Goal: Information Seeking & Learning: Learn about a topic

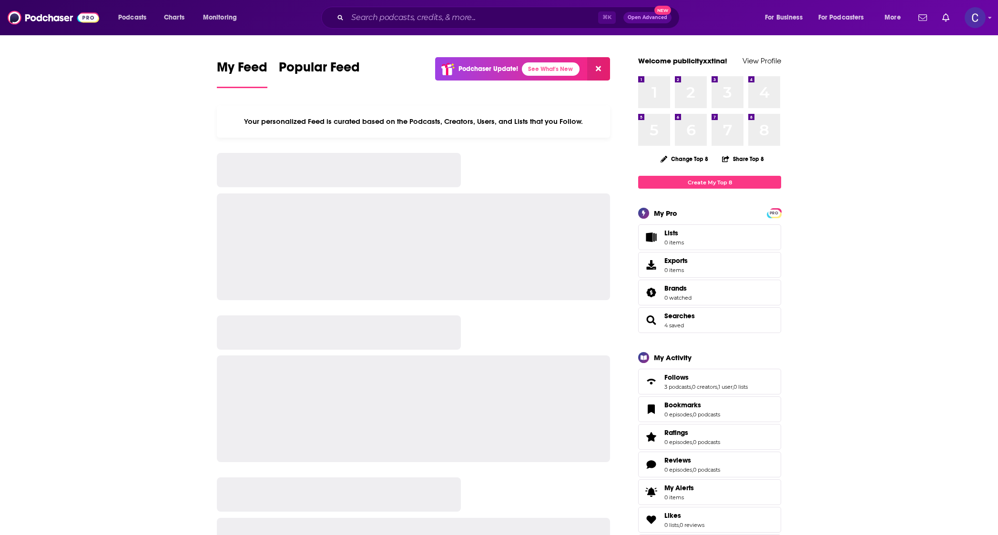
click at [437, 18] on input "Search podcasts, credits, & more..." at bounding box center [473, 17] width 251 height 15
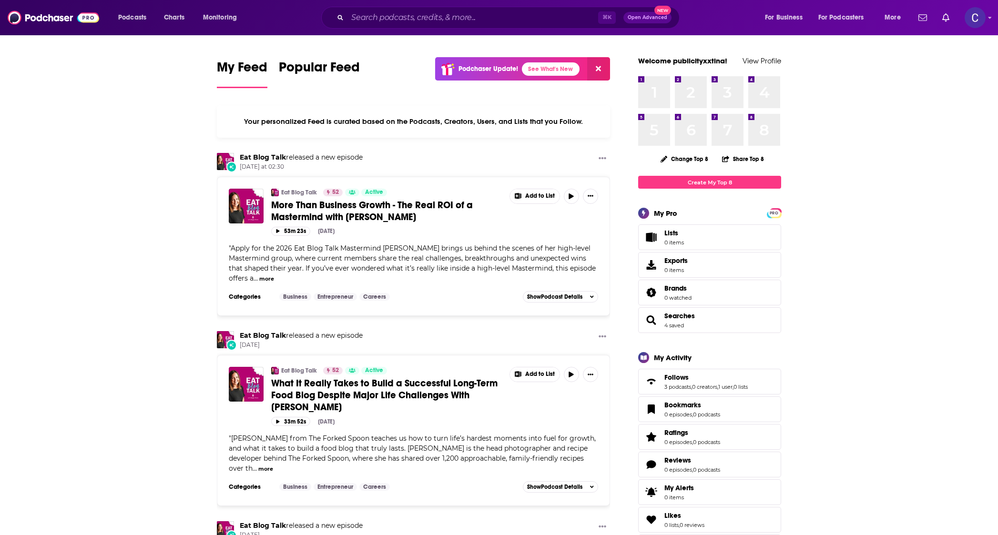
click at [437, 18] on input "Search podcasts, credits, & more..." at bounding box center [473, 17] width 251 height 15
click at [507, 17] on input "Search podcasts, credits, & more..." at bounding box center [473, 17] width 251 height 15
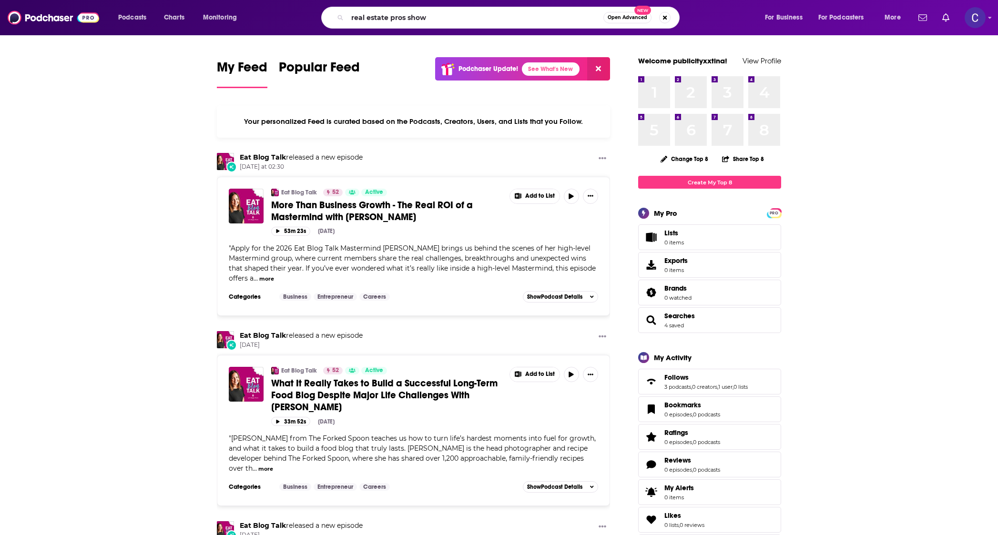
type input "real estate pros show"
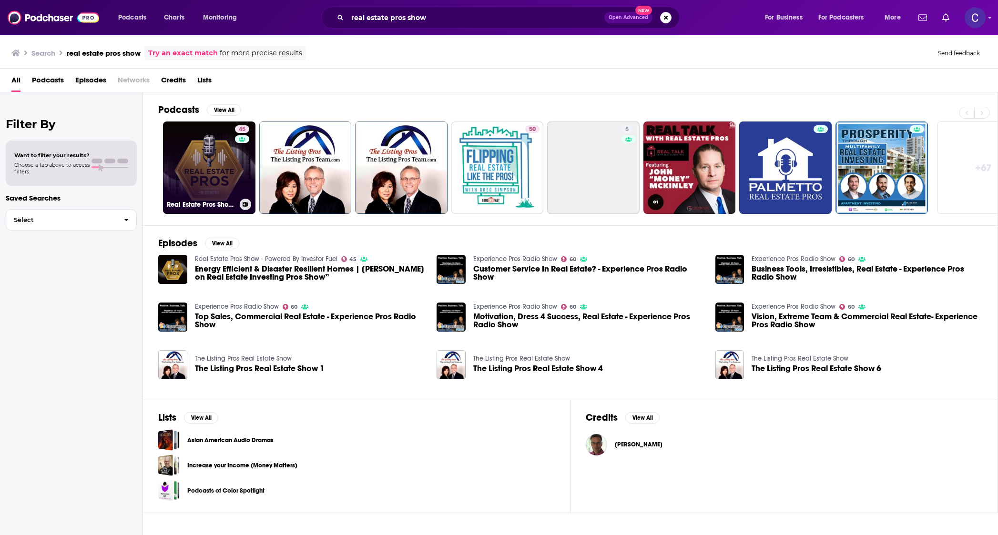
click at [244, 164] on div "45" at bounding box center [243, 161] width 17 height 73
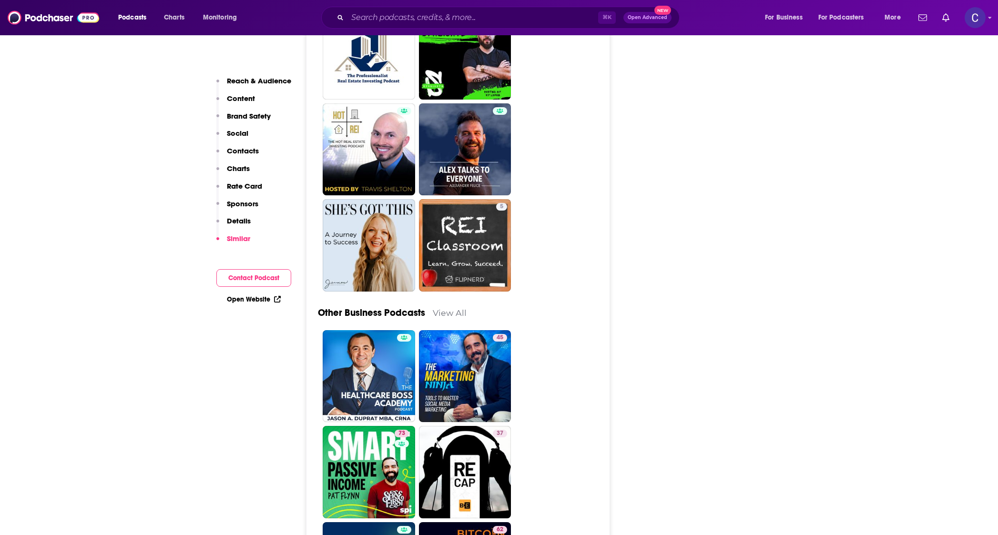
scroll to position [2914, 0]
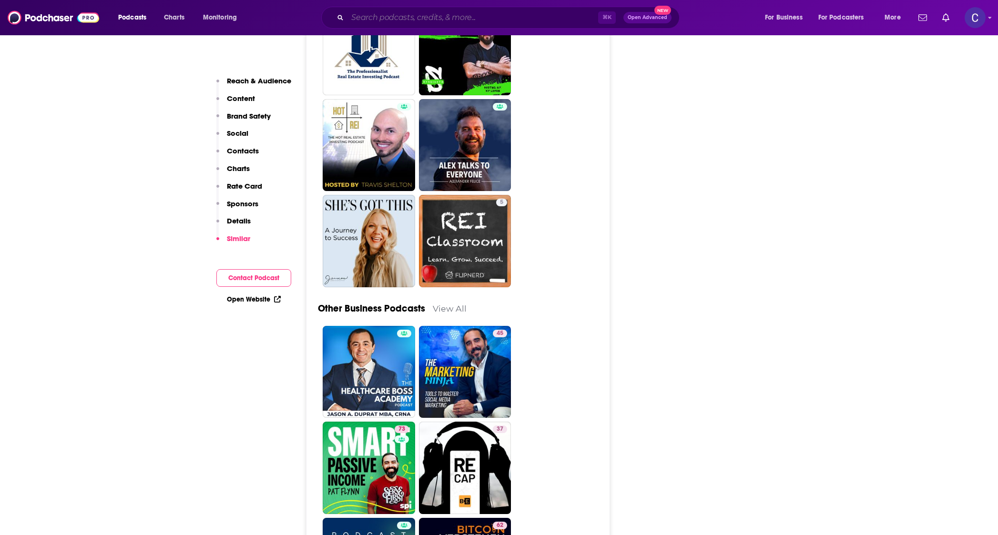
click at [383, 17] on input "Search podcasts, credits, & more..." at bounding box center [473, 17] width 251 height 15
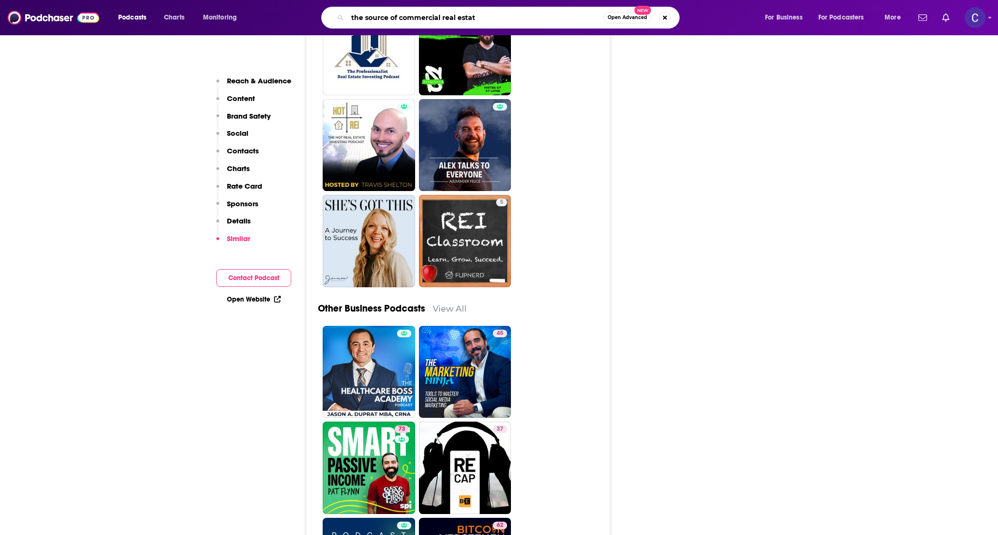
type input "the source of commercial real estate"
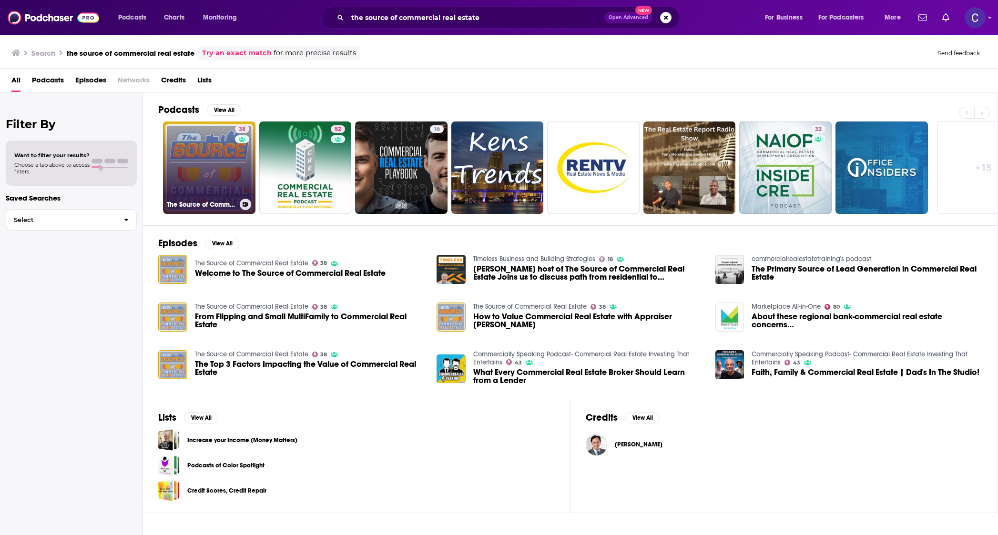
click at [210, 158] on link "38 The Source of Commercial Real Estate" at bounding box center [209, 168] width 92 height 92
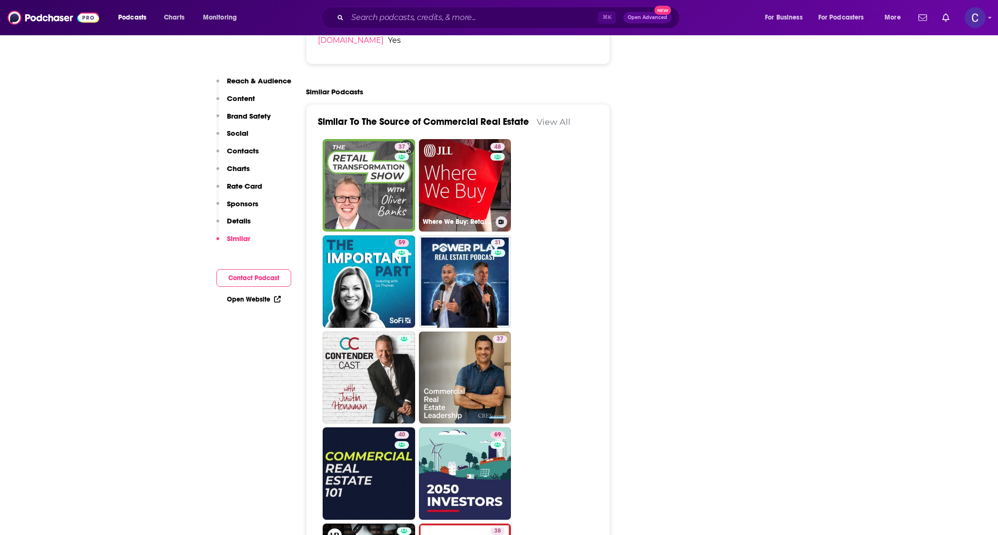
scroll to position [1443, 0]
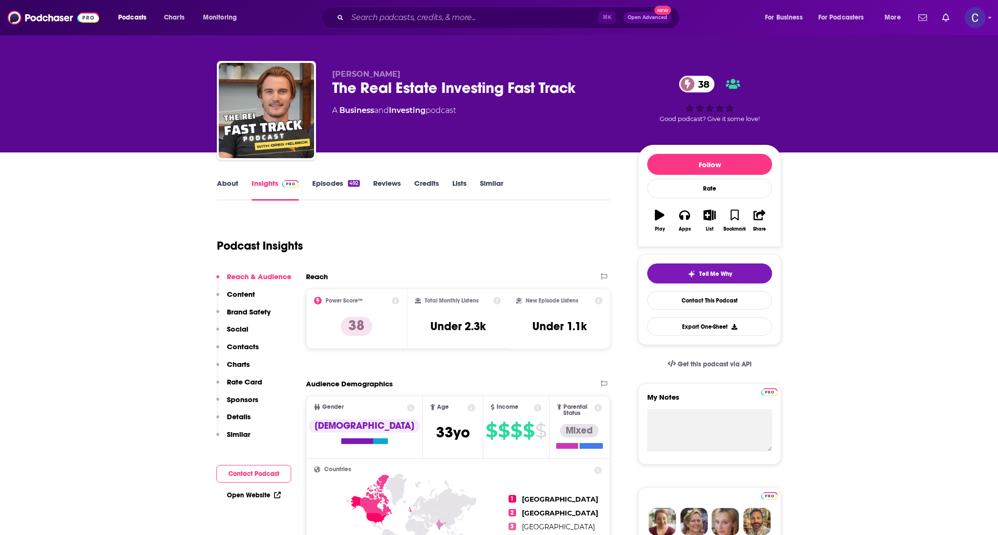
click at [329, 189] on link "Episodes 492" at bounding box center [336, 190] width 48 height 22
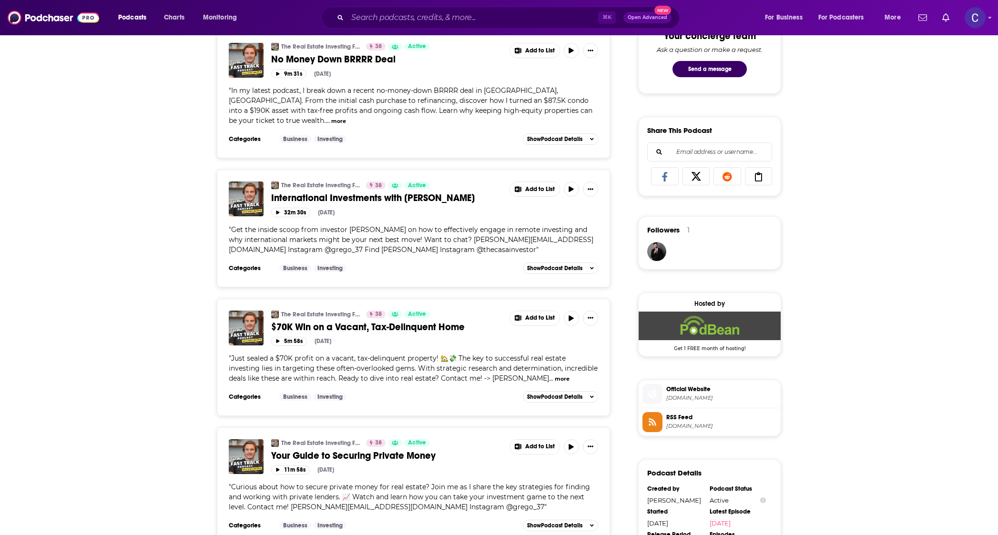
scroll to position [802, 0]
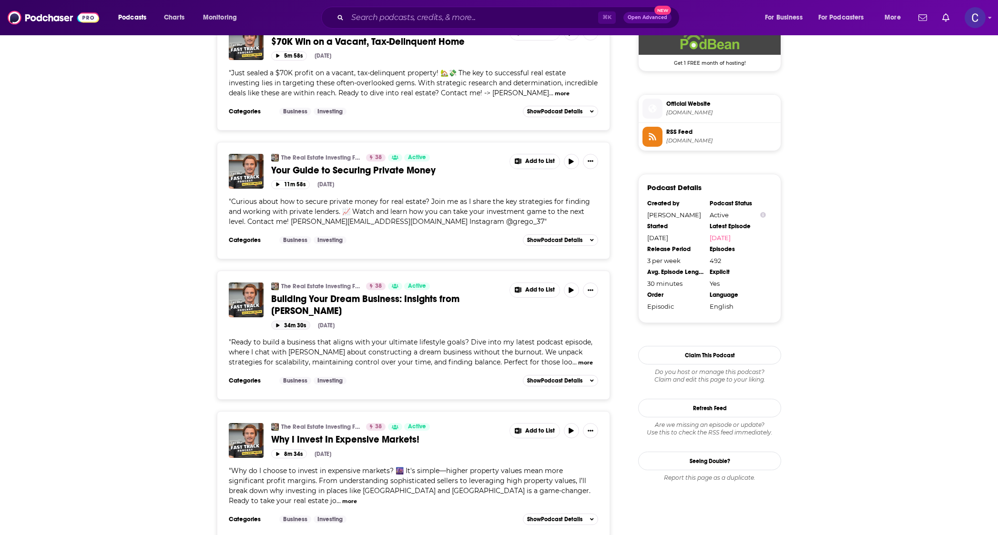
click at [278, 324] on icon "button" at bounding box center [278, 326] width 5 height 4
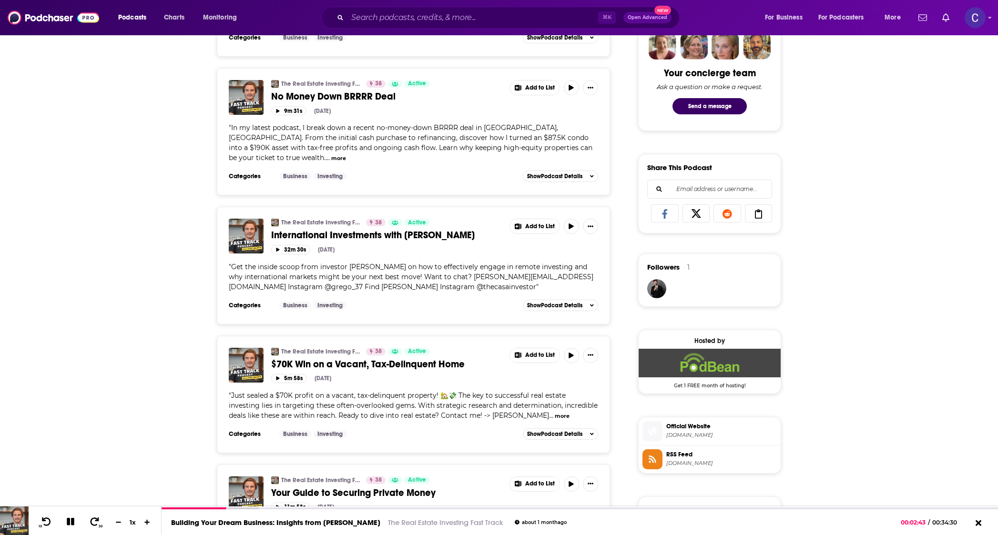
scroll to position [0, 0]
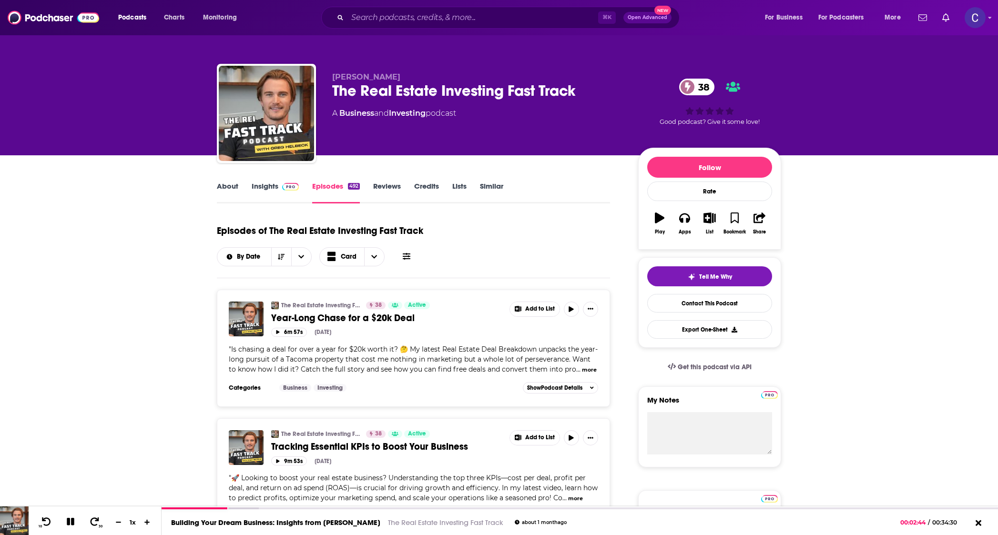
click at [528, 258] on div "Episodes of The Real Estate Investing Fast Track By Date Card" at bounding box center [413, 243] width 393 height 48
click at [69, 522] on icon at bounding box center [71, 522] width 8 height 8
click at [21, 153] on div "Greg Helbeck The Real Estate Investing Fast Track 38 A Business and Investing p…" at bounding box center [499, 77] width 998 height 155
click at [392, 17] on input "Search podcasts, credits, & more..." at bounding box center [473, 17] width 251 height 15
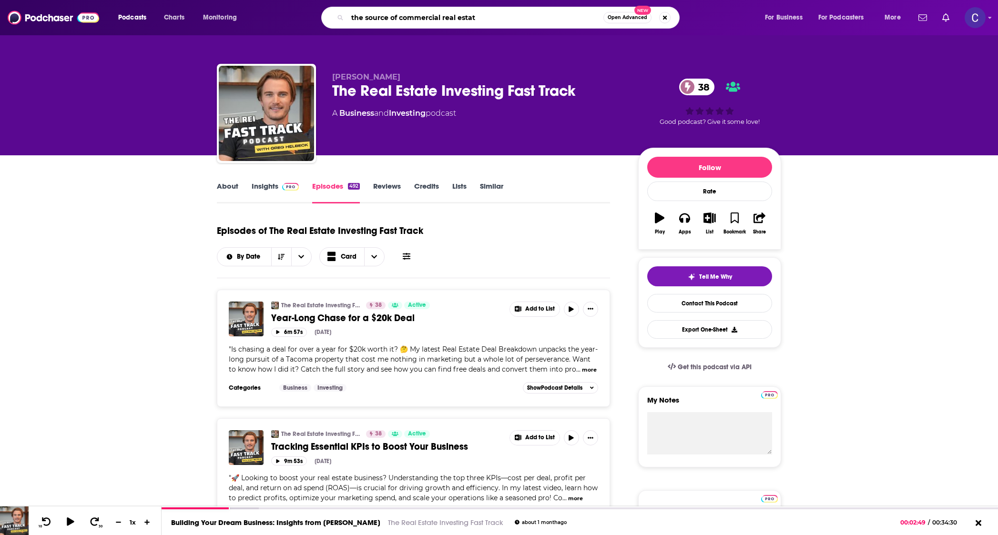
type input "the source of commercial real estate"
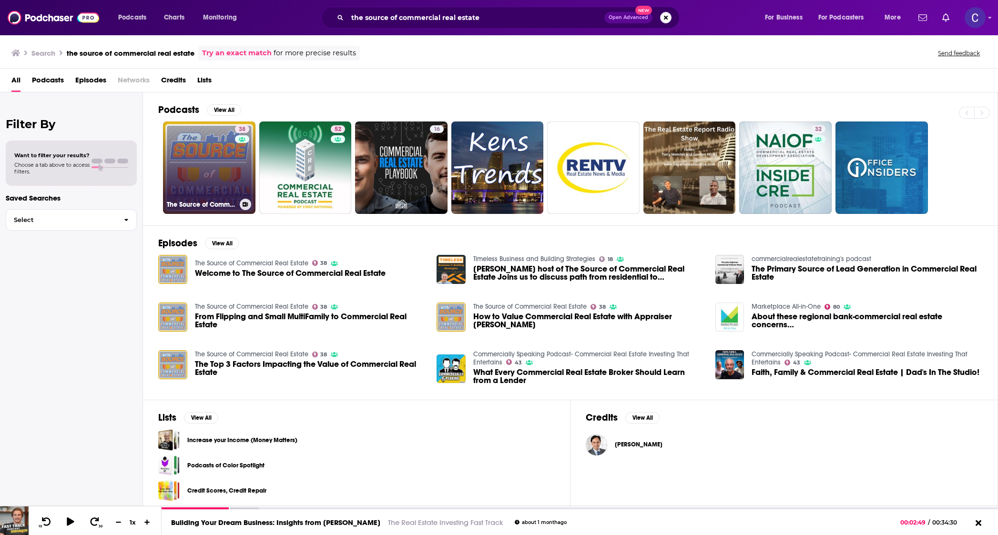
click at [221, 184] on link "38 The Source of Commercial Real Estate" at bounding box center [209, 168] width 92 height 92
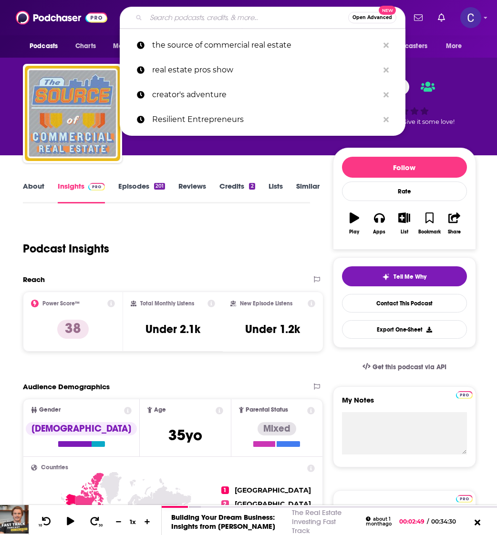
click at [234, 22] on input "Search podcasts, credits, & more..." at bounding box center [247, 17] width 202 height 15
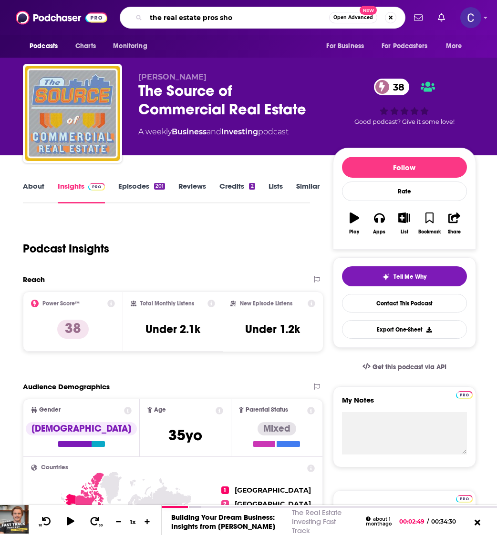
type input "the real estate pros show"
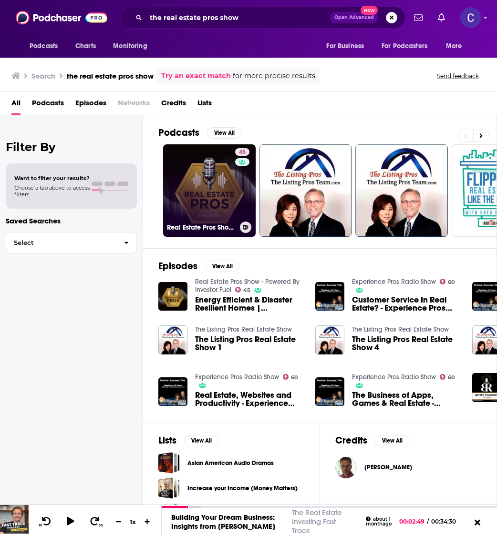
click at [219, 183] on link "45 Real Estate Pros Show - Powered By Investor Fuel" at bounding box center [209, 190] width 92 height 92
